Goal: Information Seeking & Learning: Learn about a topic

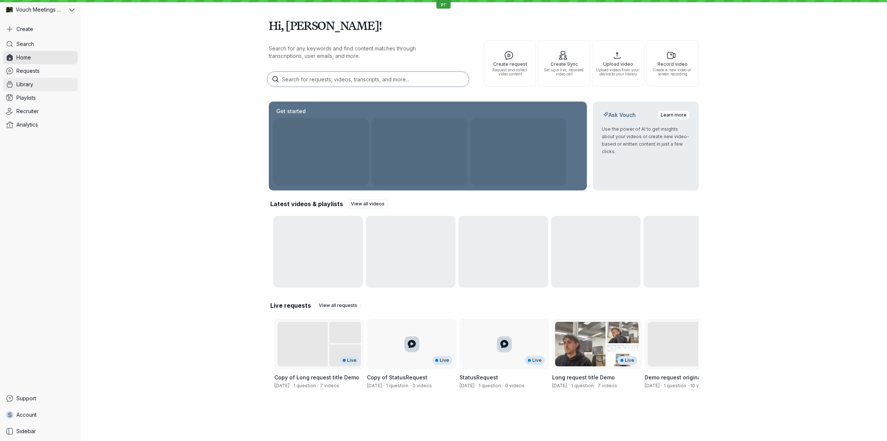
click at [53, 88] on link "Library" at bounding box center [40, 84] width 75 height 13
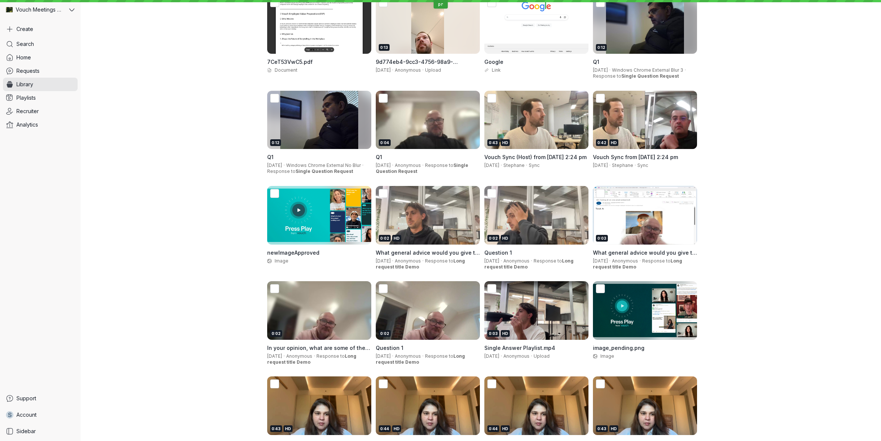
scroll to position [281, 0]
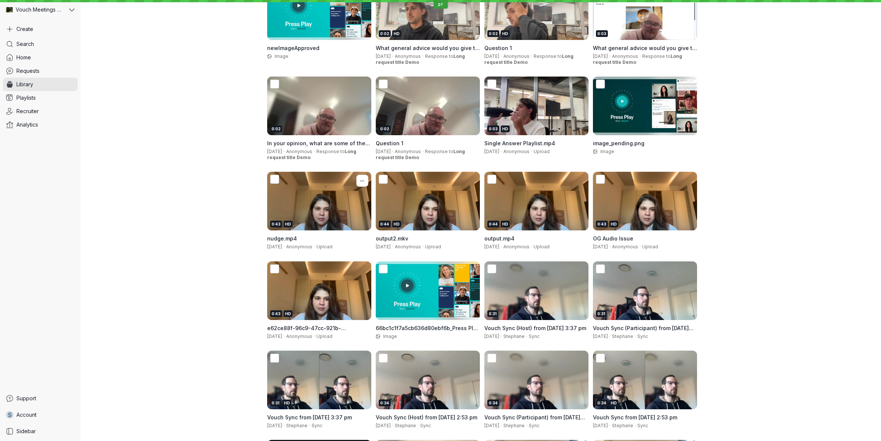
click at [307, 213] on div "0:43 HD" at bounding box center [319, 201] width 104 height 59
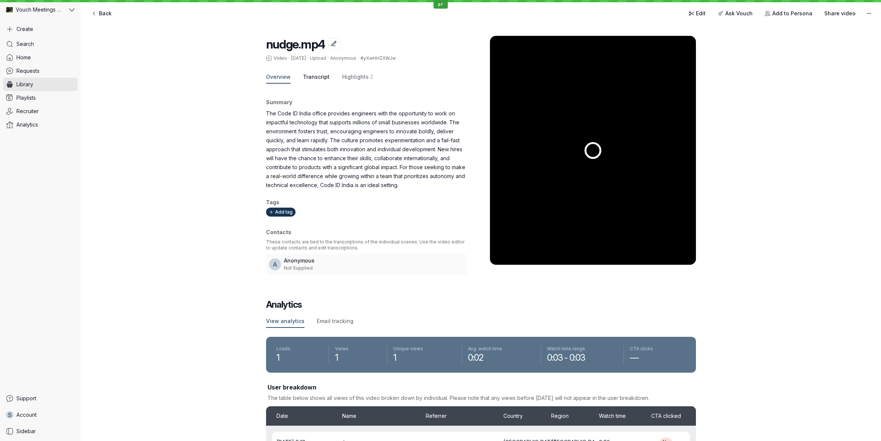
click at [312, 75] on span "Transcript" at bounding box center [316, 76] width 26 height 7
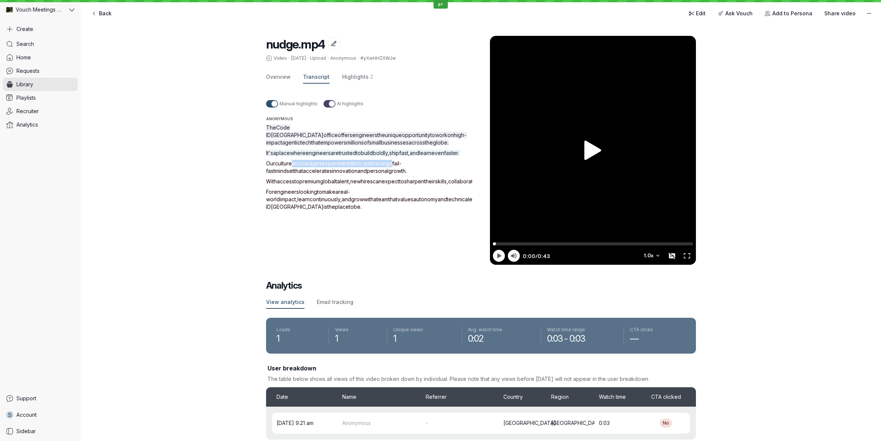
drag, startPoint x: 294, startPoint y: 163, endPoint x: 396, endPoint y: 165, distance: 102.3
click at [396, 165] on p "Our culture encourages experimentation , embracing a fail-fast mindset that acc…" at bounding box center [378, 167] width 224 height 15
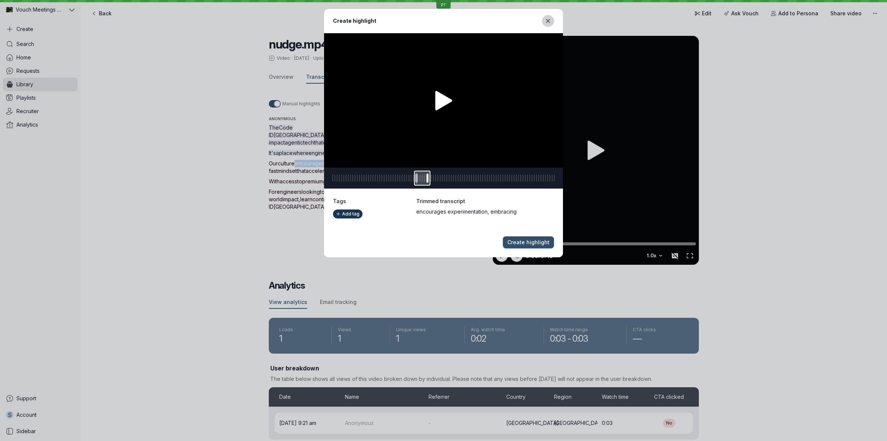
click at [547, 25] on button "Close modal" at bounding box center [548, 21] width 12 height 12
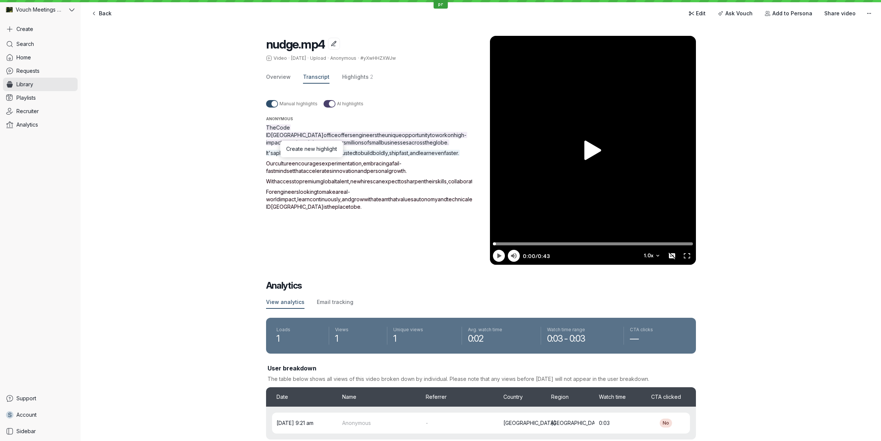
drag, startPoint x: 335, startPoint y: 190, endPoint x: 403, endPoint y: 187, distance: 67.2
click at [403, 185] on p "With access to premium global talent , new hires can expect to sharpen their sk…" at bounding box center [378, 181] width 224 height 7
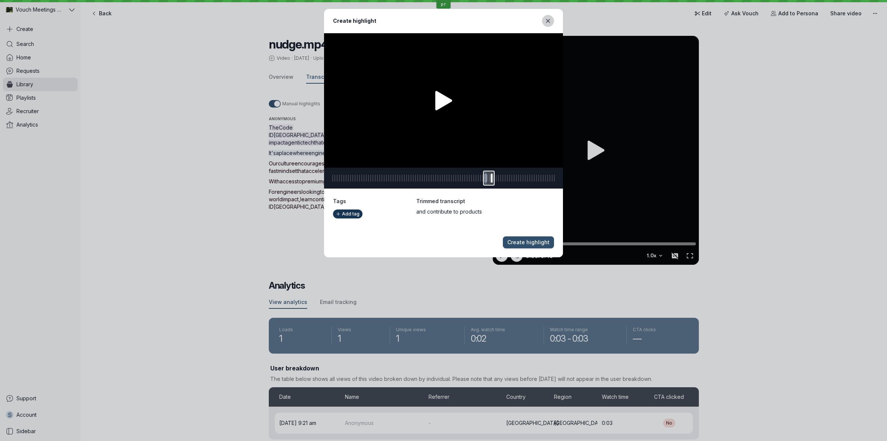
click at [547, 19] on icon "Close modal" at bounding box center [548, 21] width 6 height 6
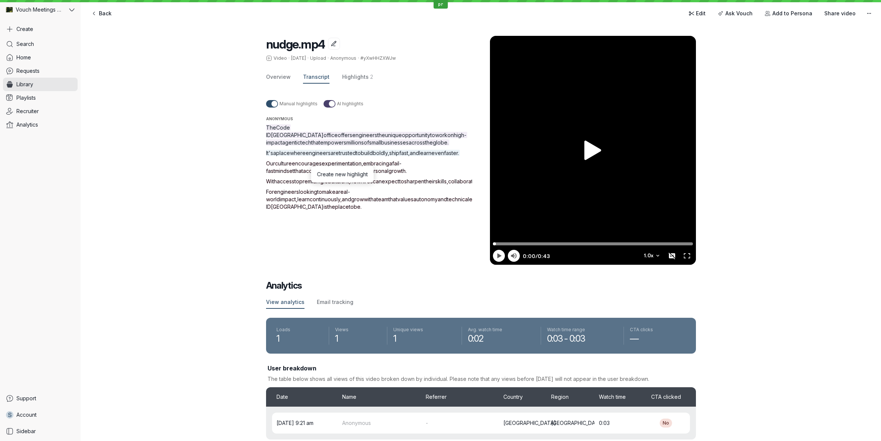
click at [335, 195] on span "make" at bounding box center [328, 191] width 13 height 6
